Goal: Task Accomplishment & Management: Manage account settings

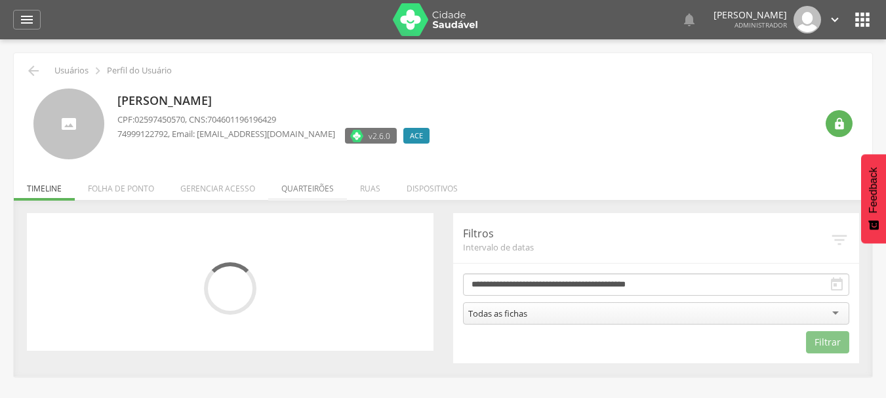
click at [318, 182] on li "Quarteirões" at bounding box center [307, 185] width 79 height 31
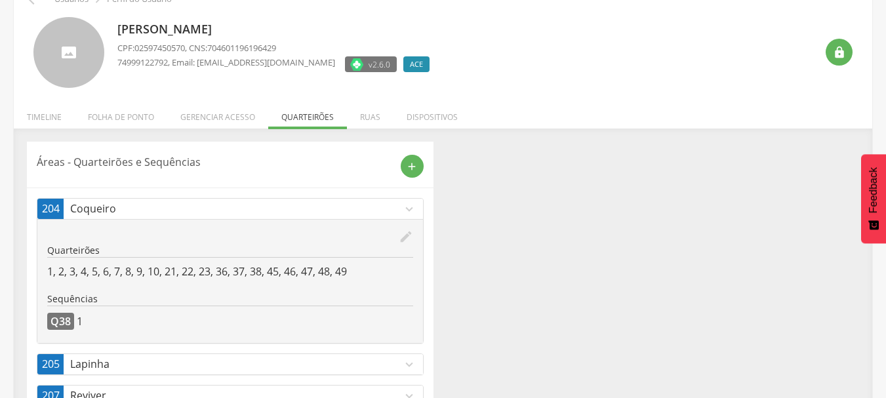
scroll to position [180, 0]
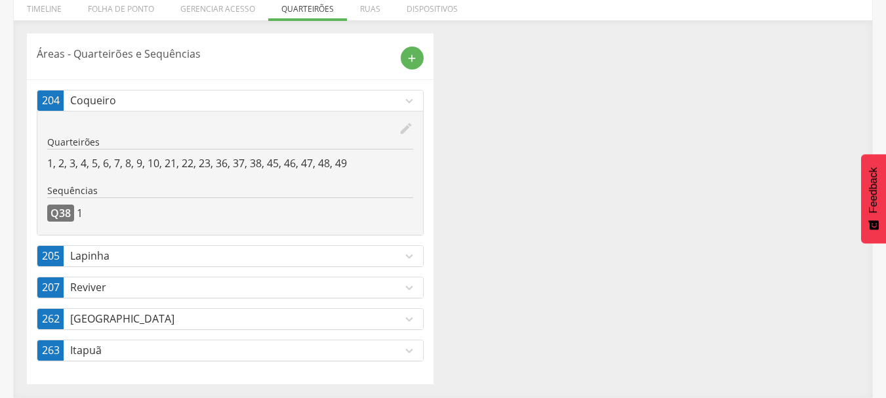
click at [406, 321] on icon "expand_more" at bounding box center [409, 319] width 14 height 14
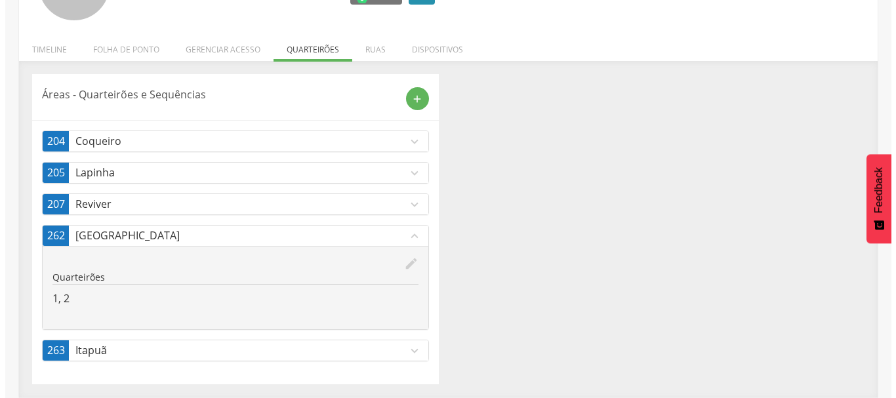
scroll to position [139, 0]
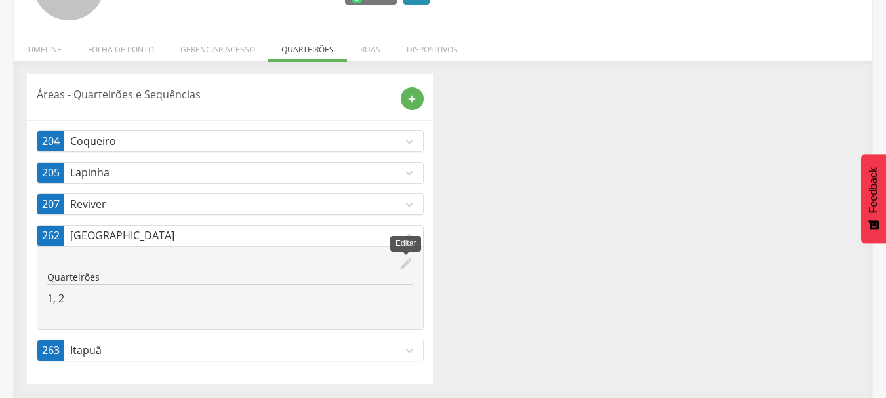
click at [408, 260] on icon "edit" at bounding box center [406, 263] width 14 height 14
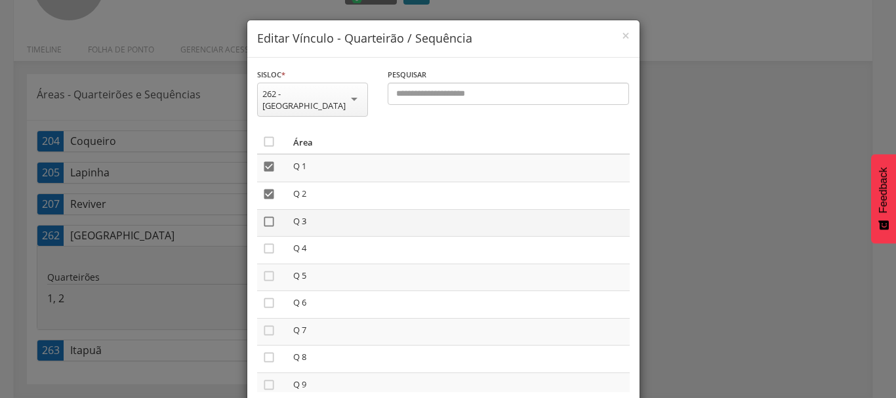
click at [268, 215] on icon "" at bounding box center [268, 221] width 13 height 13
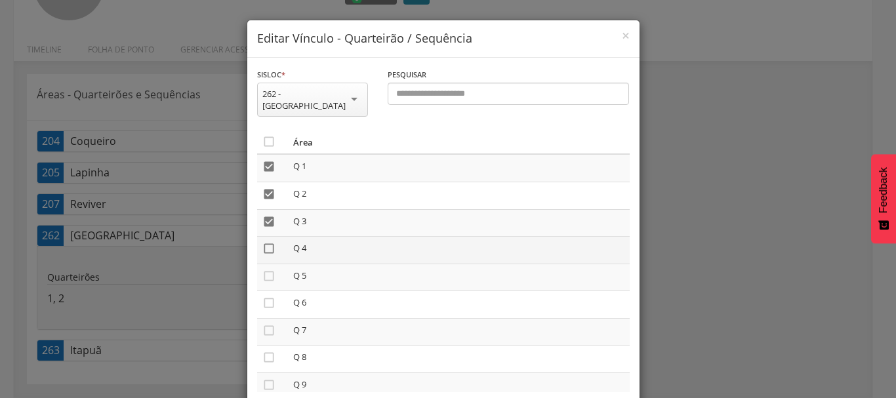
click at [264, 243] on icon "" at bounding box center [268, 248] width 13 height 13
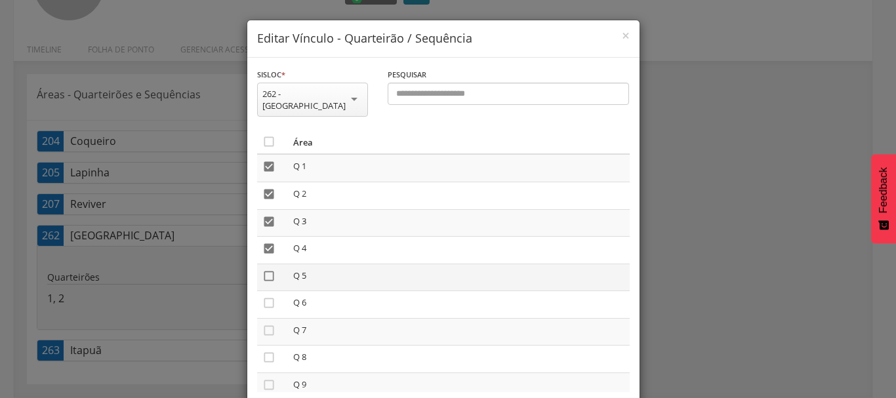
click at [264, 269] on icon "" at bounding box center [268, 275] width 13 height 13
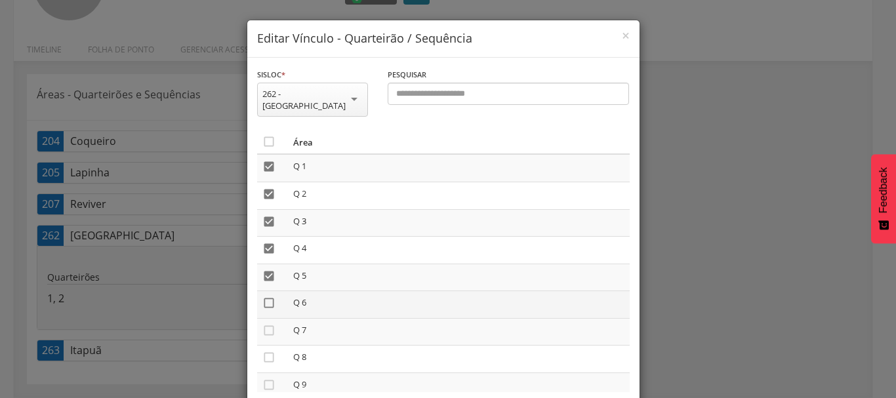
drag, startPoint x: 264, startPoint y: 288, endPoint x: 265, endPoint y: 295, distance: 6.6
click at [265, 296] on icon "" at bounding box center [268, 302] width 13 height 13
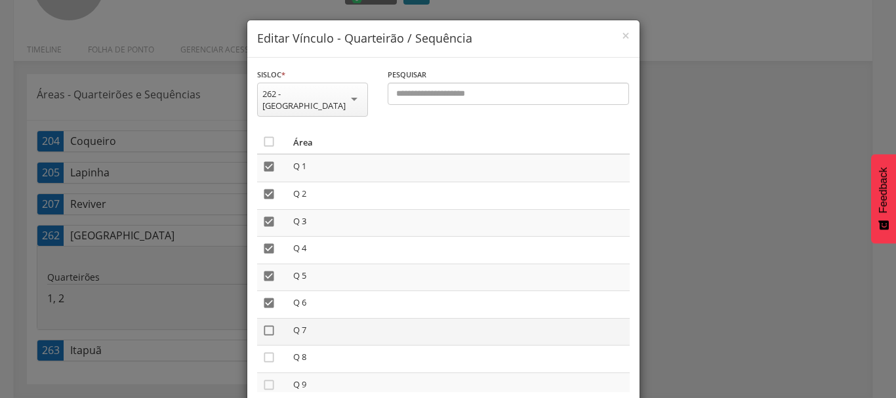
click at [265, 324] on icon "" at bounding box center [268, 330] width 13 height 13
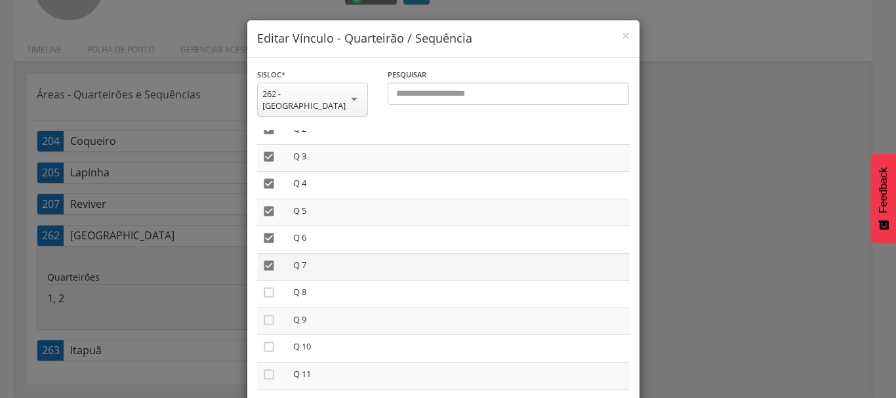
scroll to position [66, 0]
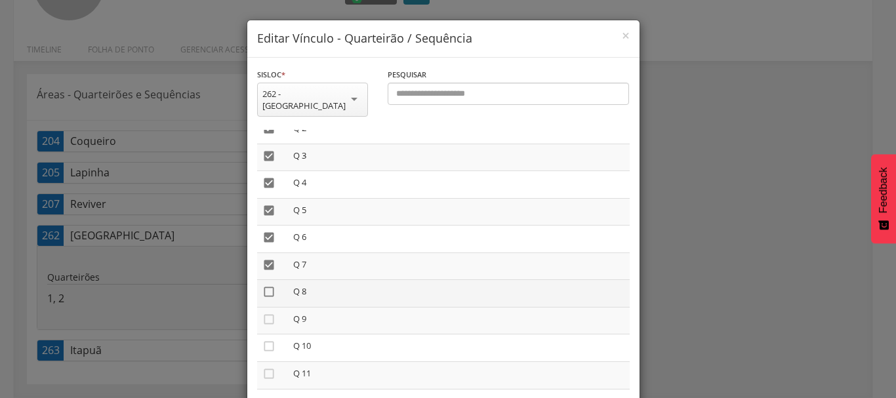
click at [268, 285] on icon "" at bounding box center [268, 291] width 13 height 13
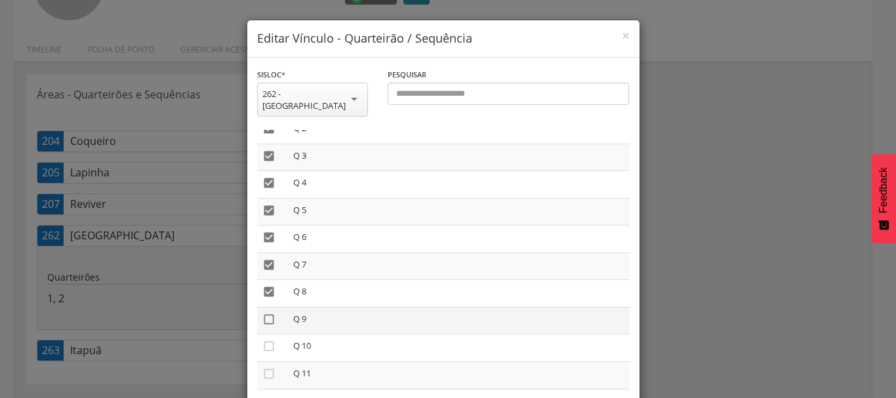
click at [265, 313] on icon "" at bounding box center [268, 319] width 13 height 13
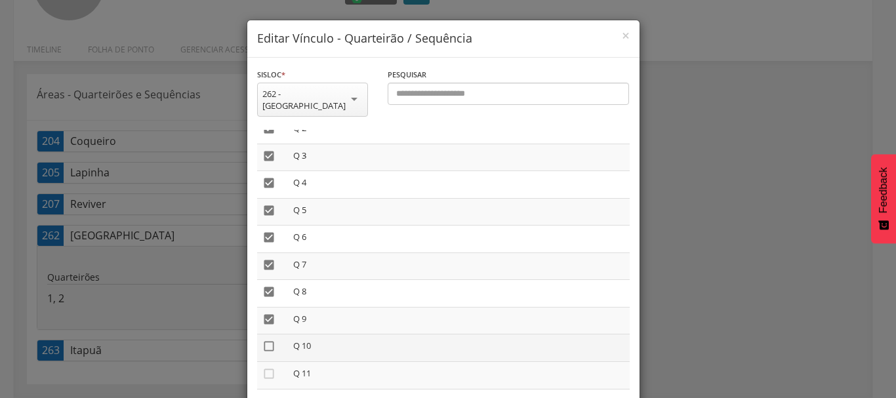
click at [264, 340] on icon "" at bounding box center [268, 346] width 13 height 13
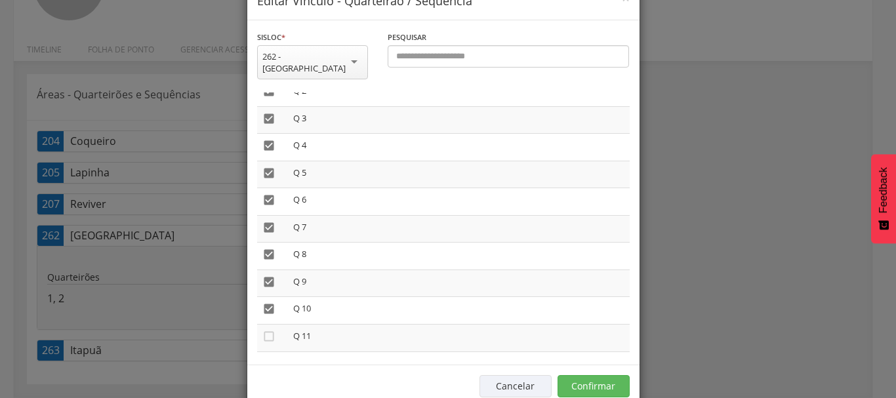
scroll to position [55, 0]
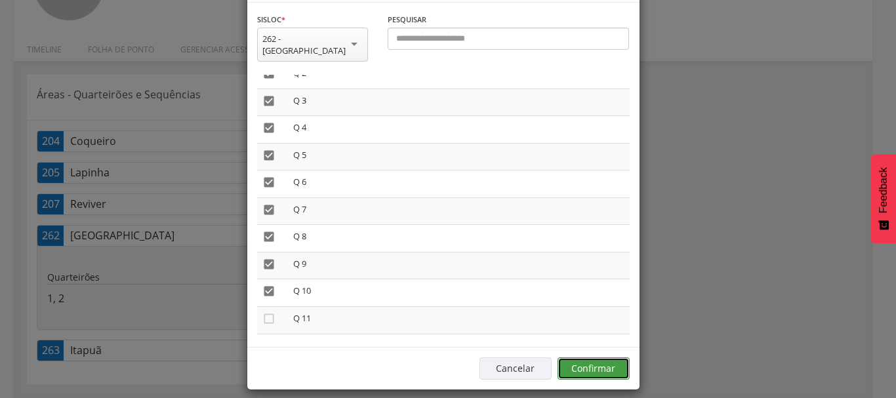
click at [613, 362] on button "Confirmar" at bounding box center [593, 368] width 72 height 22
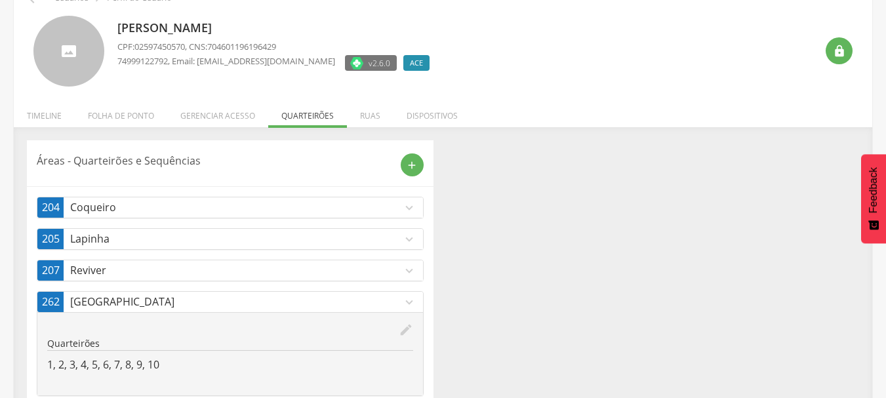
scroll to position [0, 0]
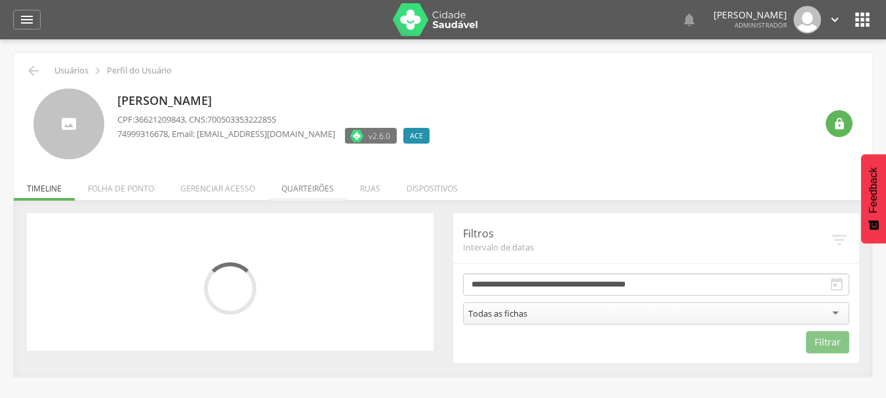
click at [315, 195] on li "Quarteirões" at bounding box center [307, 185] width 79 height 31
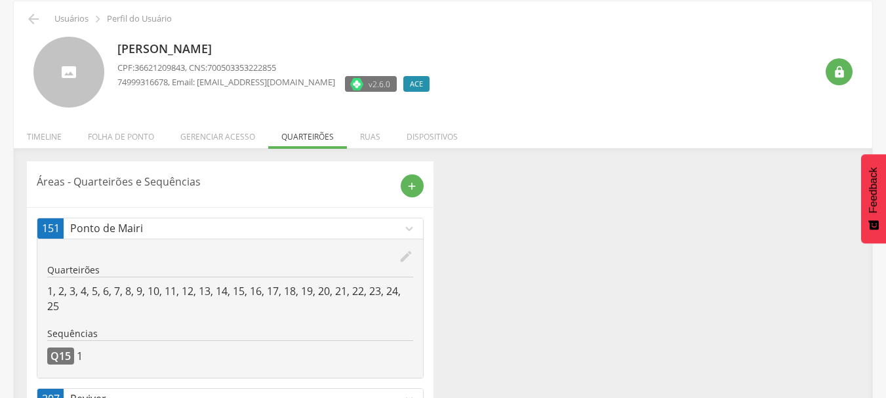
scroll to position [100, 0]
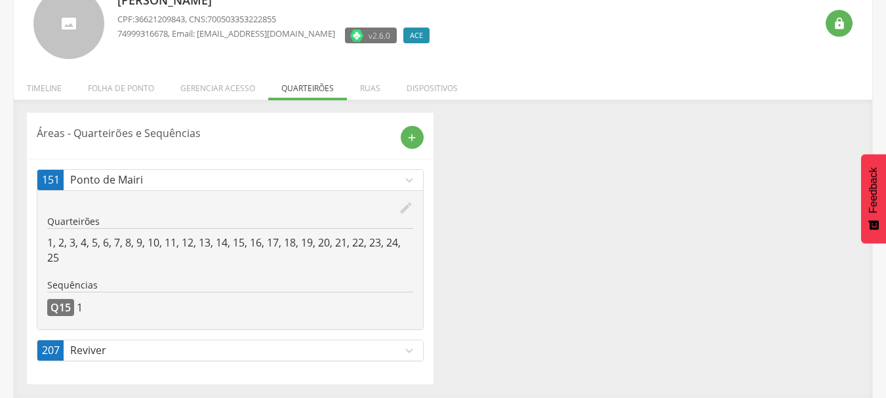
click at [410, 353] on icon "expand_more" at bounding box center [409, 351] width 14 height 14
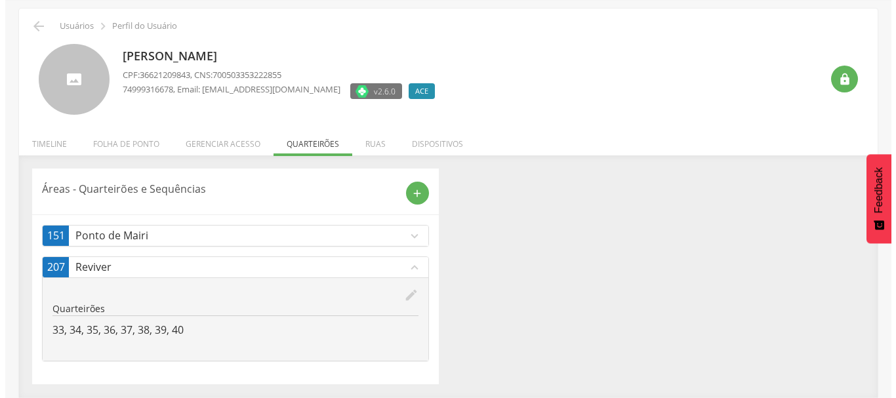
scroll to position [45, 0]
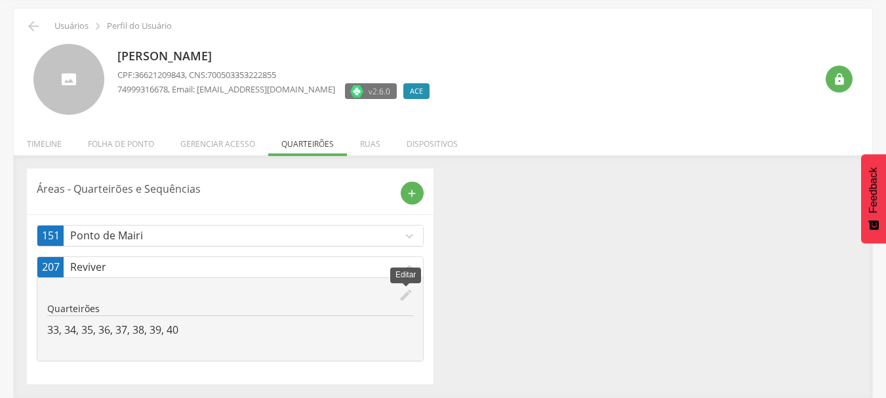
click at [410, 292] on icon "edit" at bounding box center [406, 295] width 14 height 14
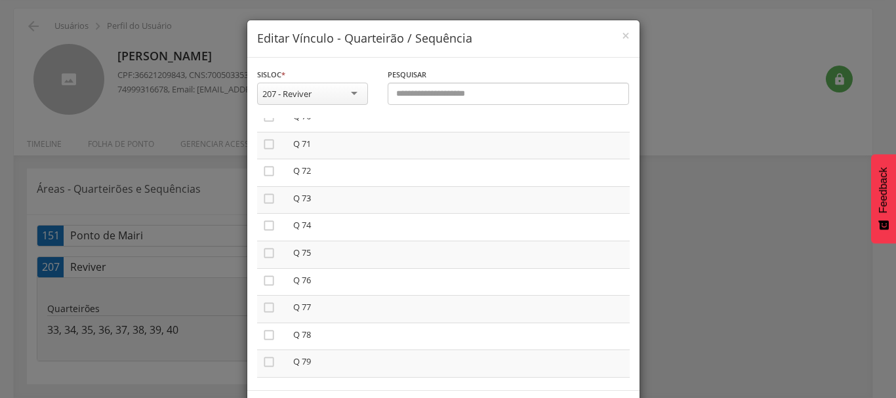
scroll to position [1901, 0]
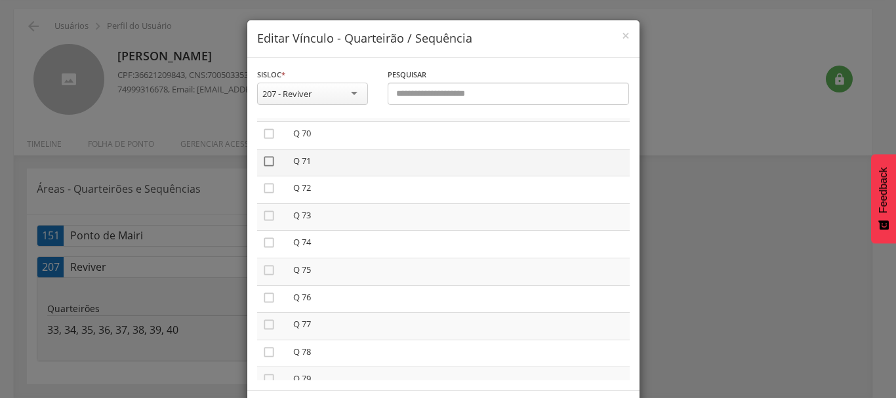
click at [263, 159] on icon "" at bounding box center [268, 161] width 13 height 13
drag, startPoint x: 267, startPoint y: 187, endPoint x: 267, endPoint y: 203, distance: 15.1
click at [267, 188] on icon "" at bounding box center [268, 188] width 13 height 13
click at [267, 213] on icon "" at bounding box center [268, 215] width 13 height 13
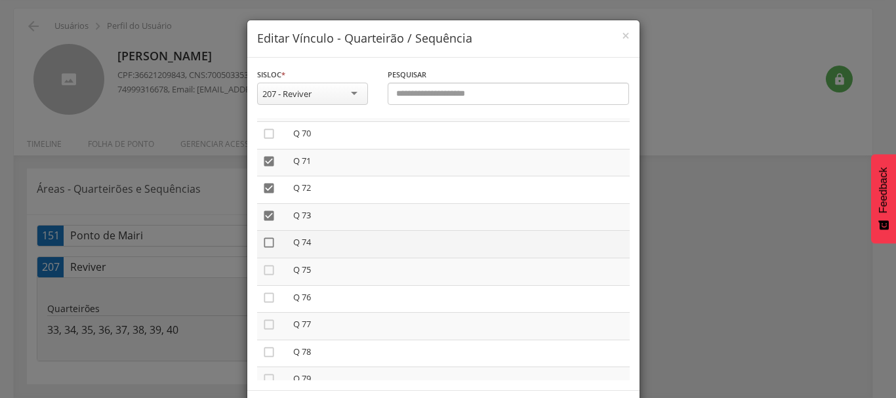
click at [267, 239] on icon "" at bounding box center [268, 242] width 13 height 13
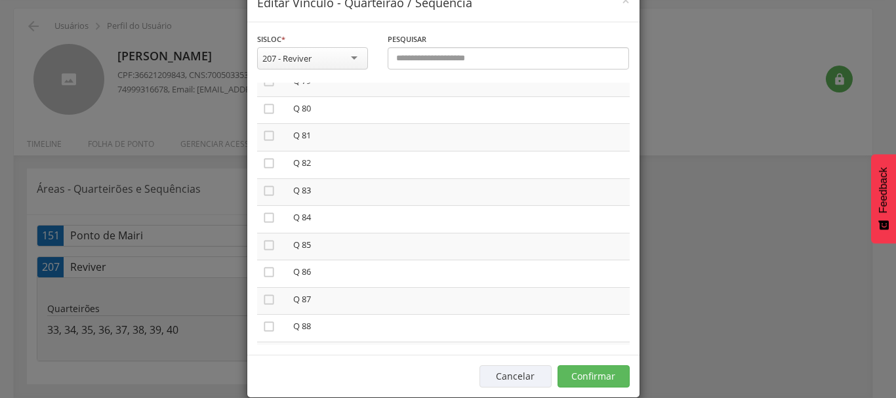
scroll to position [55, 0]
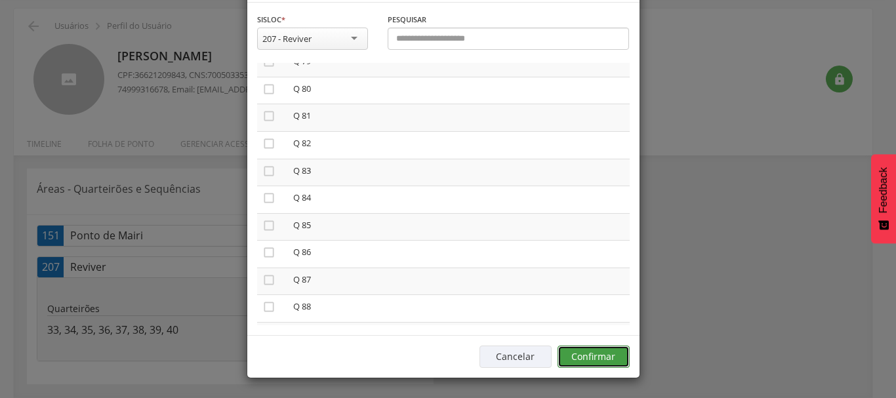
click at [578, 366] on button "Confirmar" at bounding box center [593, 356] width 72 height 22
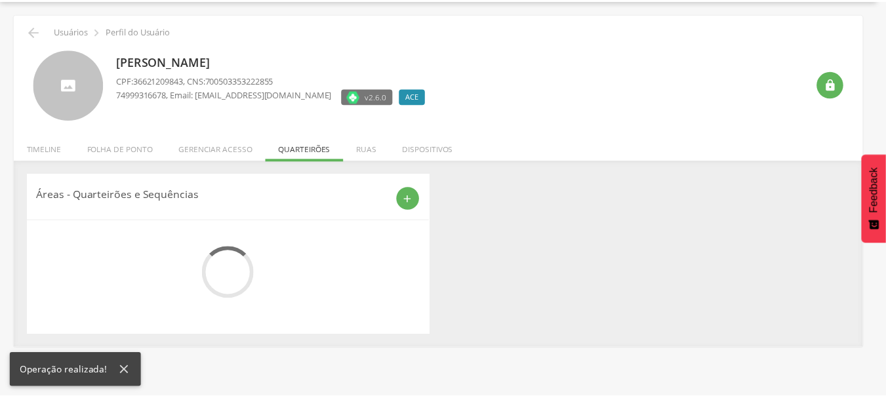
scroll to position [45, 0]
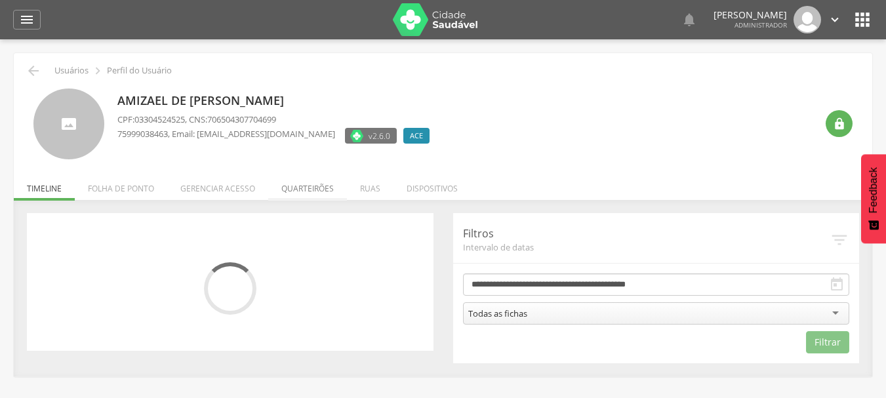
click at [304, 196] on li "Quarteirões" at bounding box center [307, 185] width 79 height 31
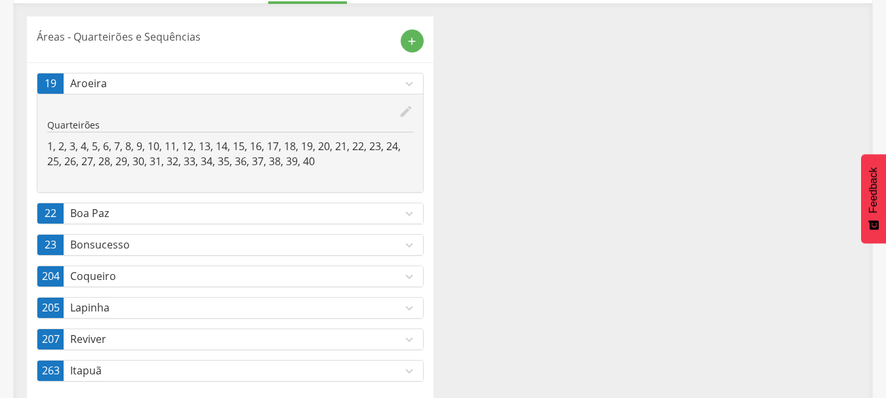
scroll to position [217, 0]
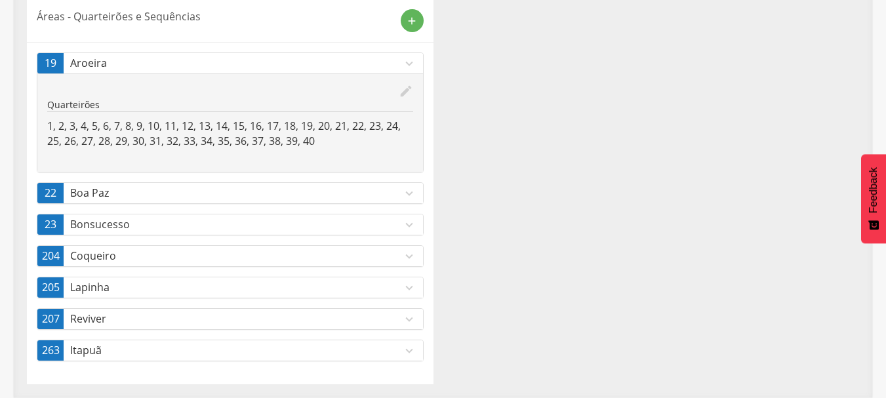
click at [232, 323] on p "Reviver" at bounding box center [236, 318] width 332 height 15
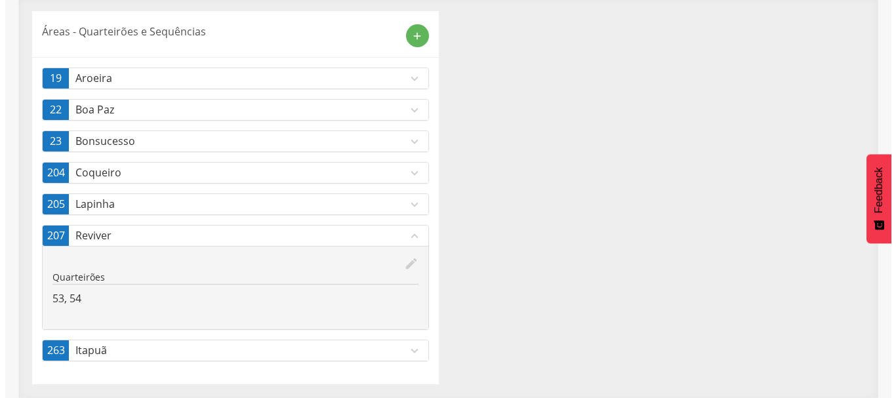
scroll to position [202, 0]
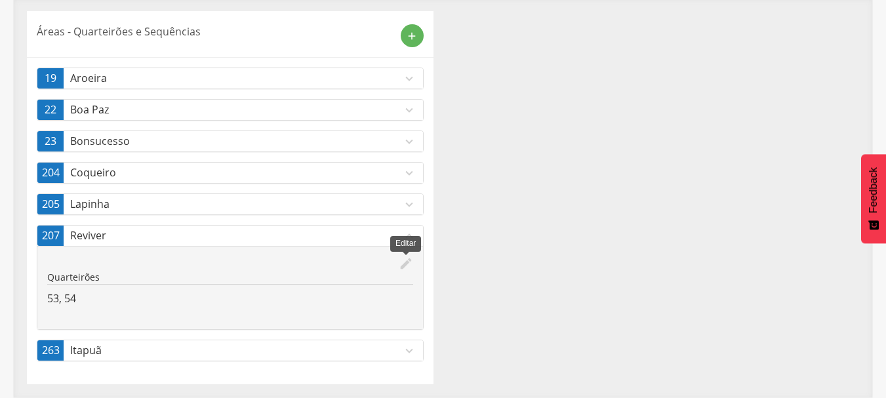
click at [411, 264] on icon "edit" at bounding box center [406, 263] width 14 height 14
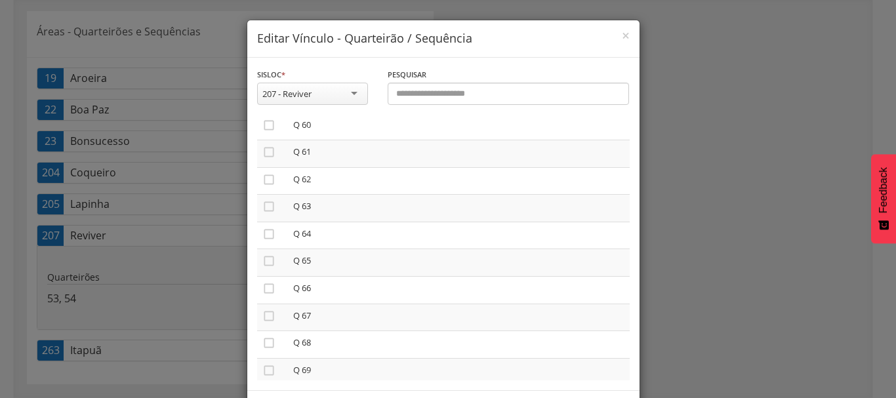
scroll to position [1836, 0]
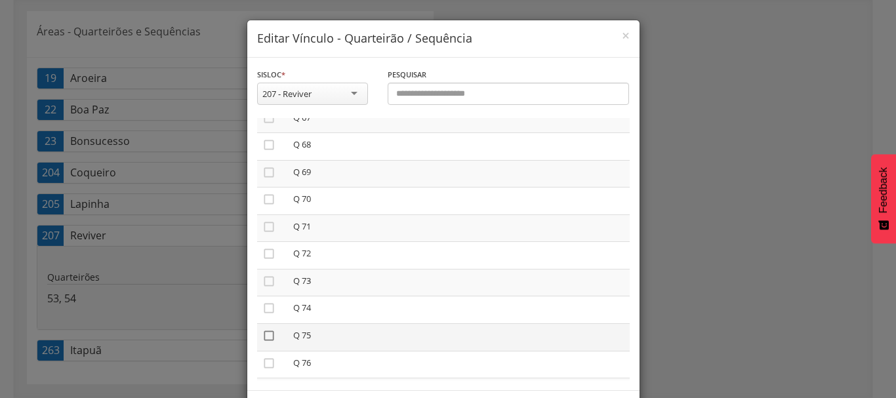
click at [262, 339] on icon "" at bounding box center [268, 335] width 13 height 13
click at [263, 361] on icon "" at bounding box center [268, 363] width 13 height 13
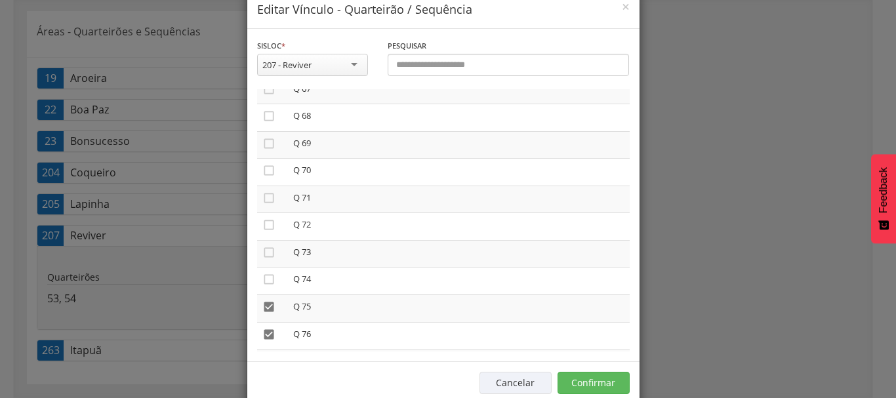
scroll to position [55, 0]
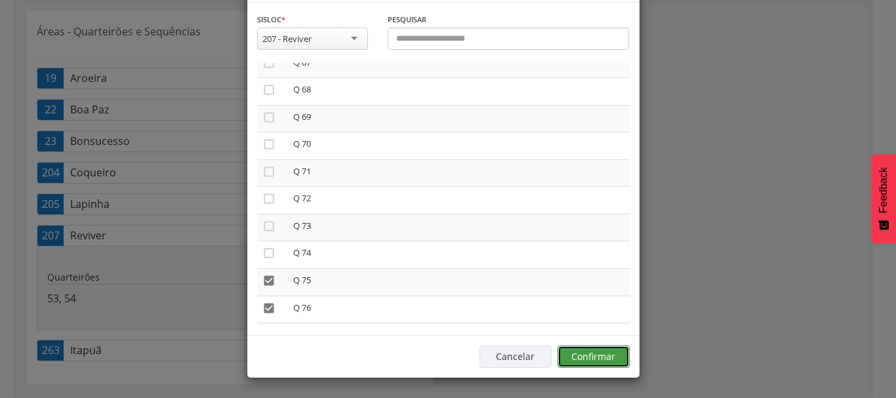
click at [599, 365] on button "Confirmar" at bounding box center [593, 356] width 72 height 22
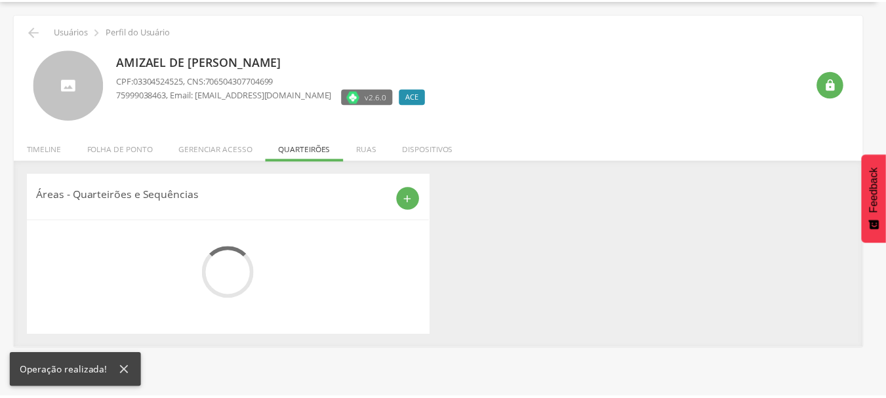
scroll to position [202, 0]
